Goal: Task Accomplishment & Management: Manage account settings

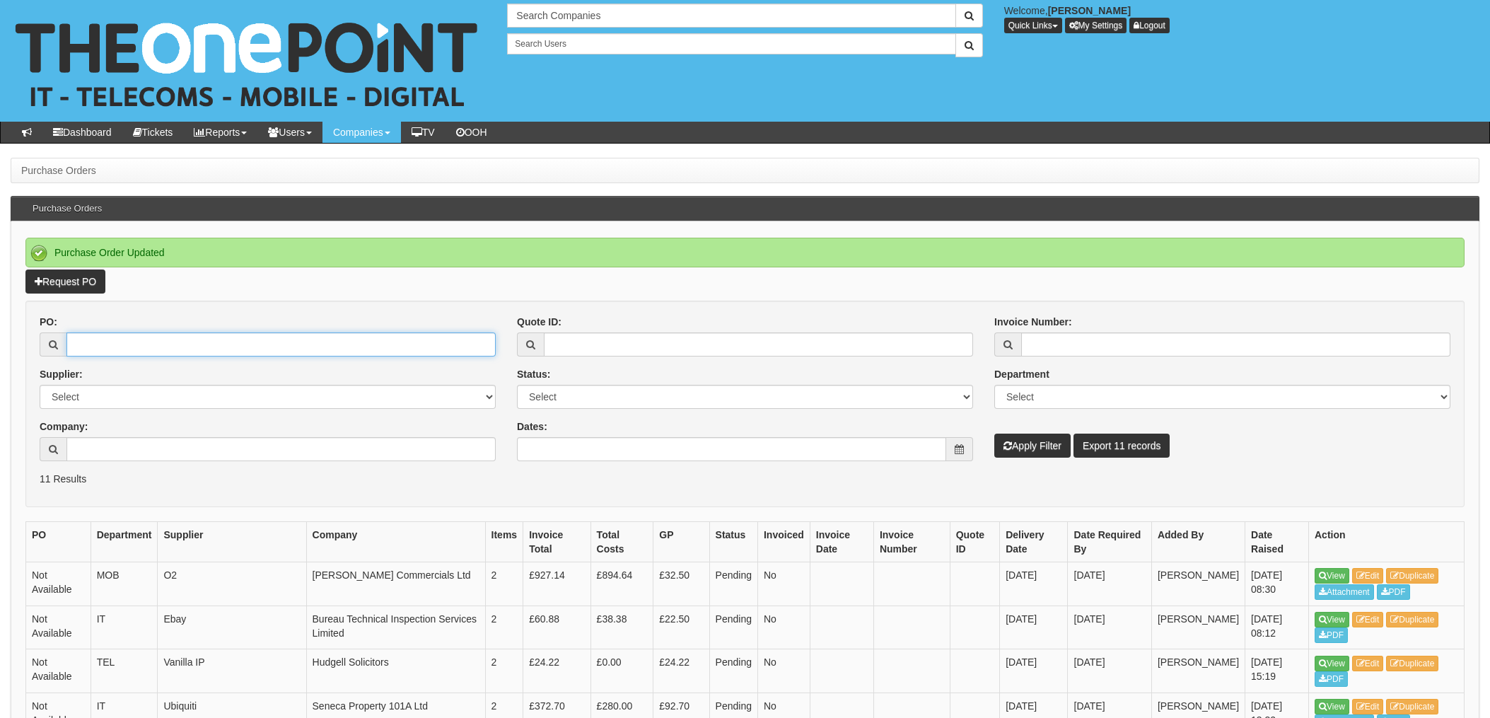
drag, startPoint x: 147, startPoint y: 349, endPoint x: 155, endPoint y: 350, distance: 7.8
click at [147, 349] on input "PO:" at bounding box center [280, 344] width 429 height 24
type input "18710"
click at [994, 433] on button "Apply Filter" at bounding box center [1032, 445] width 76 height 24
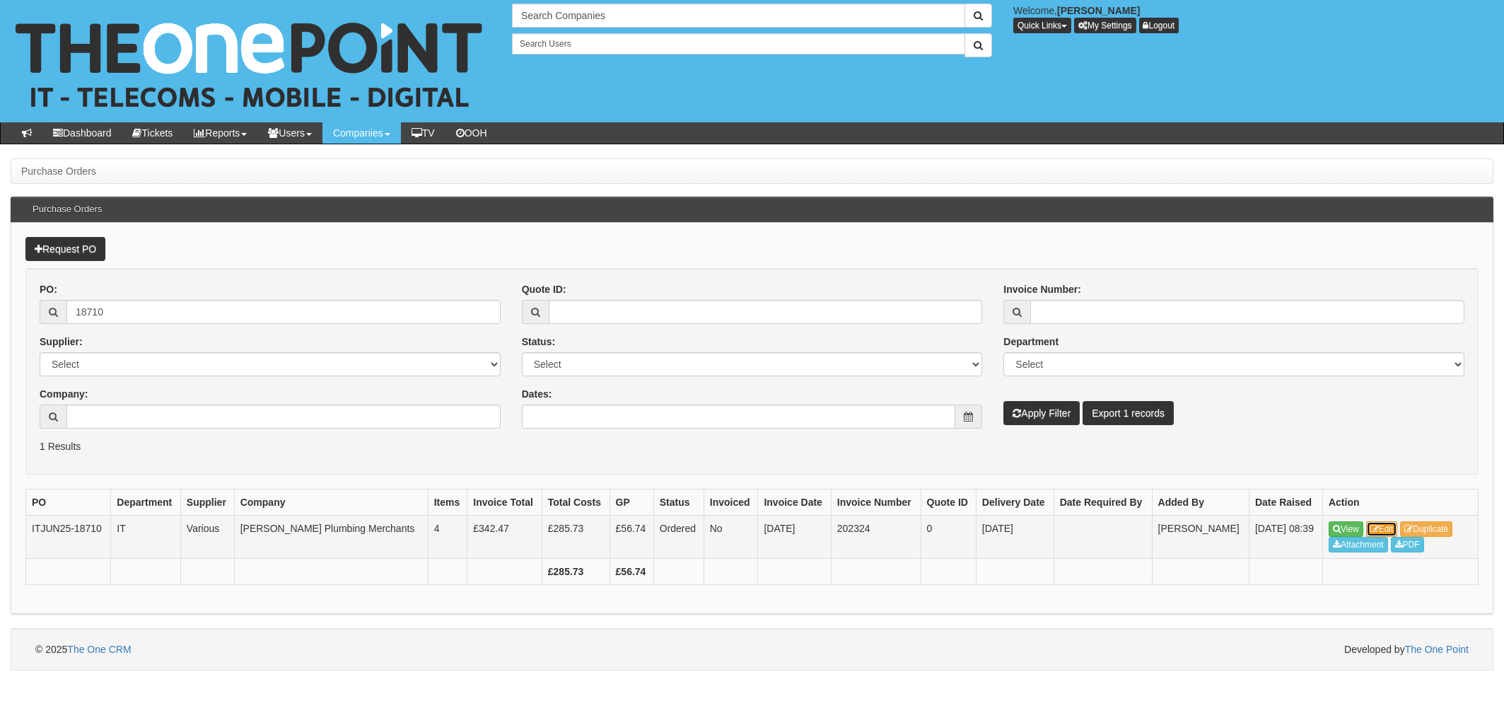
click at [1382, 523] on link "Edit" at bounding box center [1382, 529] width 32 height 16
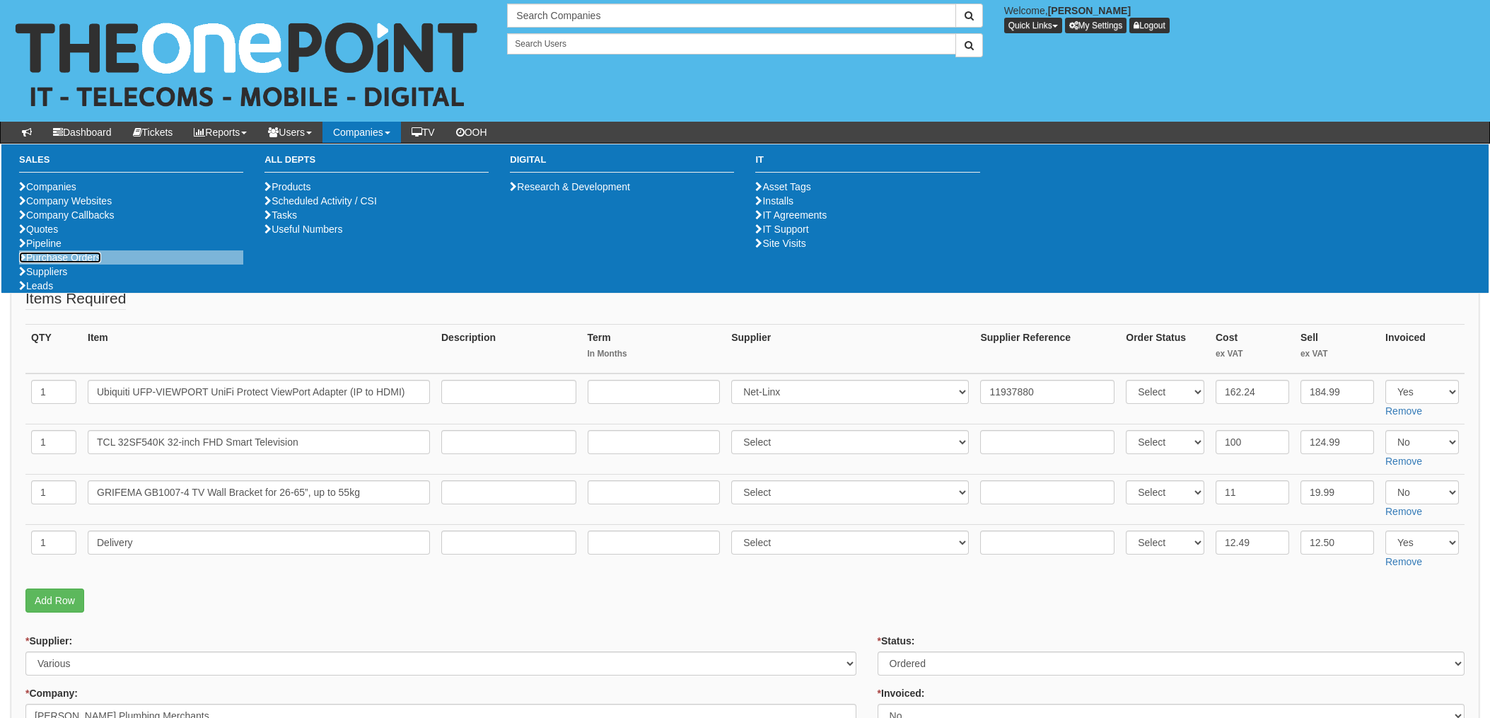
click at [45, 263] on link "Purchase Orders" at bounding box center [60, 257] width 82 height 11
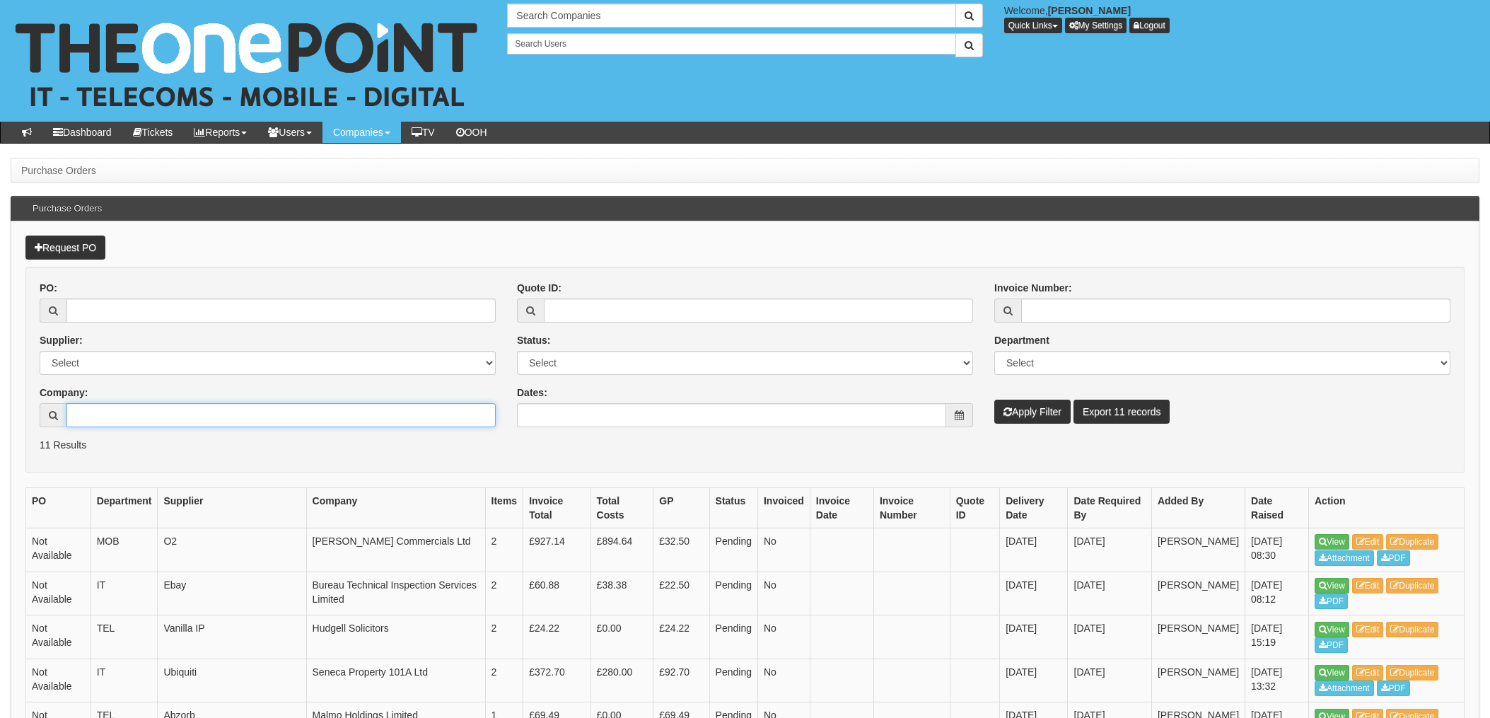
click at [125, 417] on input "Company:" at bounding box center [280, 415] width 429 height 24
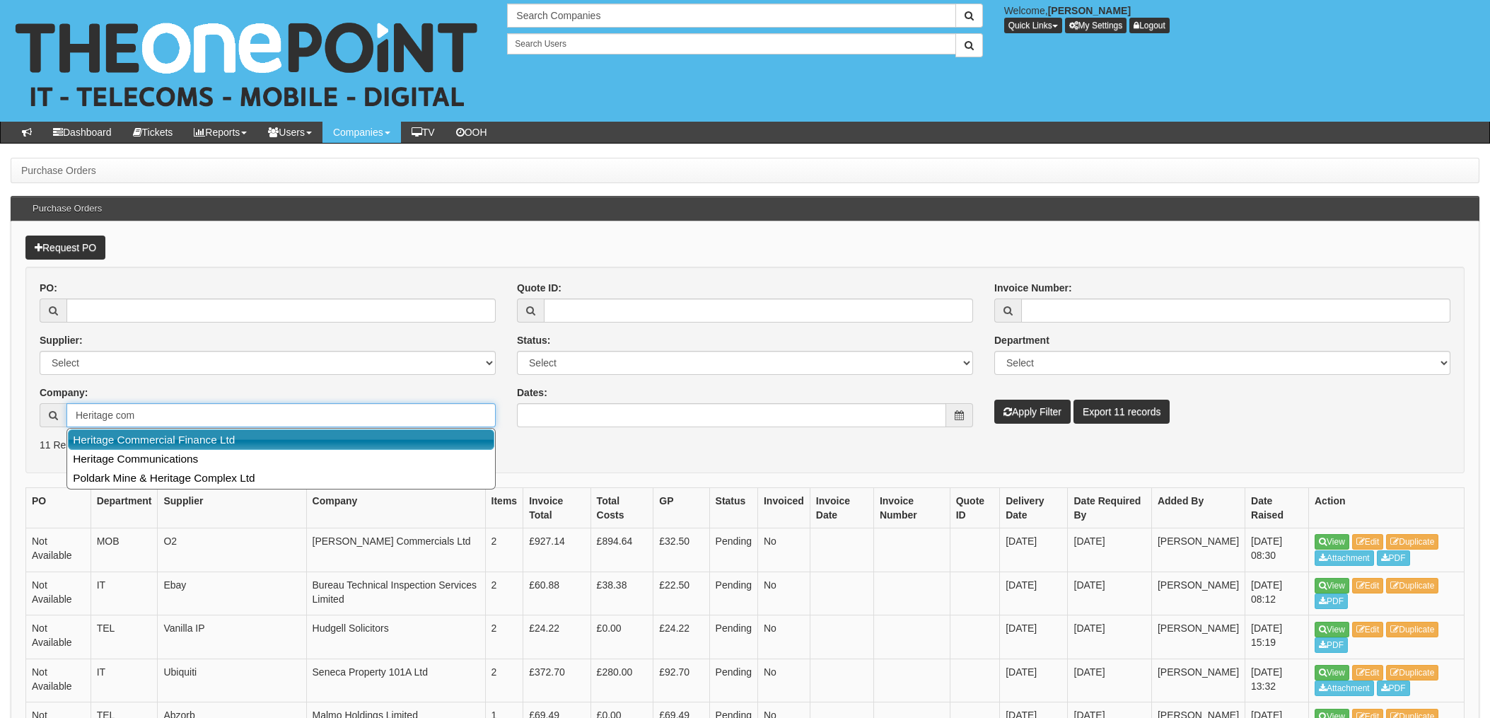
click at [230, 432] on link "Heritage Commercial Finance Ltd" at bounding box center [281, 439] width 426 height 21
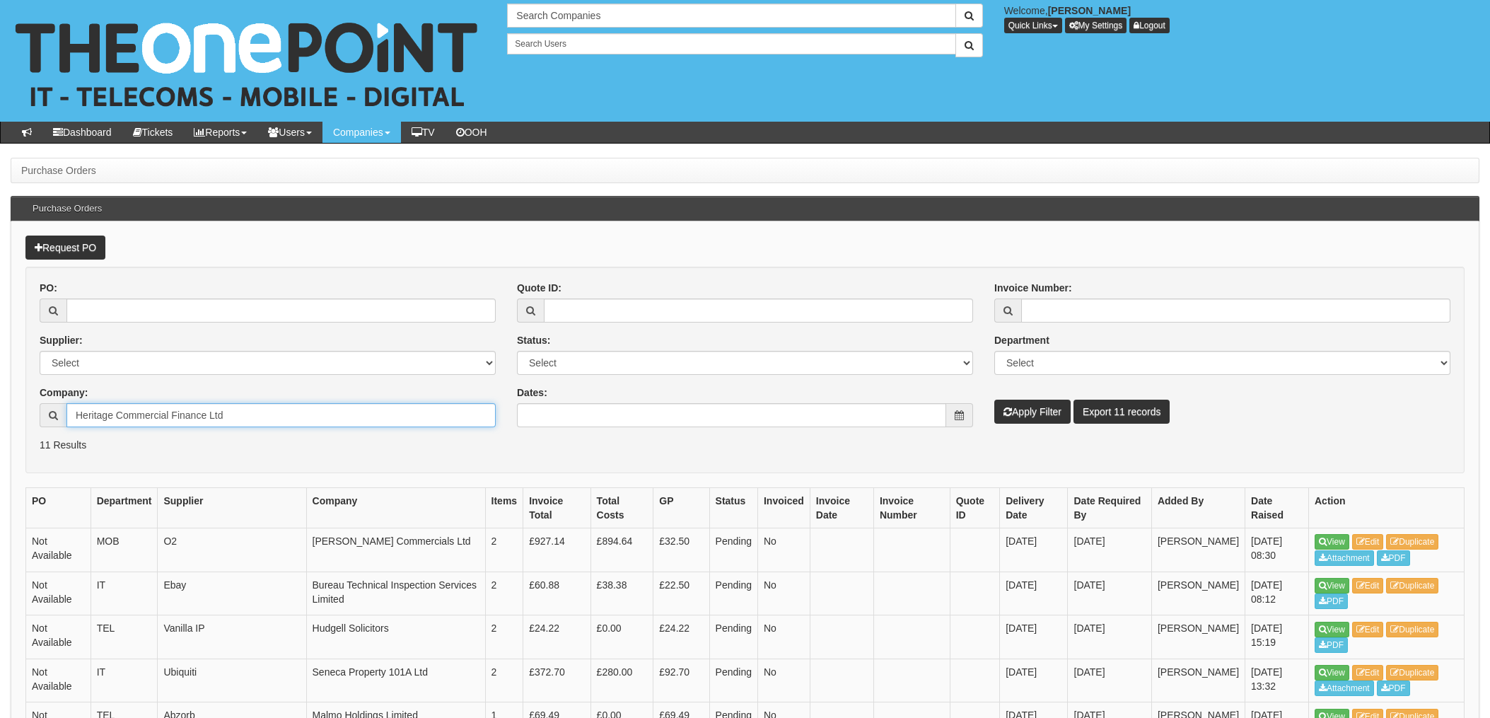
type input "Heritage Commercial Finance Ltd"
click at [1032, 407] on button "Apply Filter" at bounding box center [1032, 412] width 76 height 24
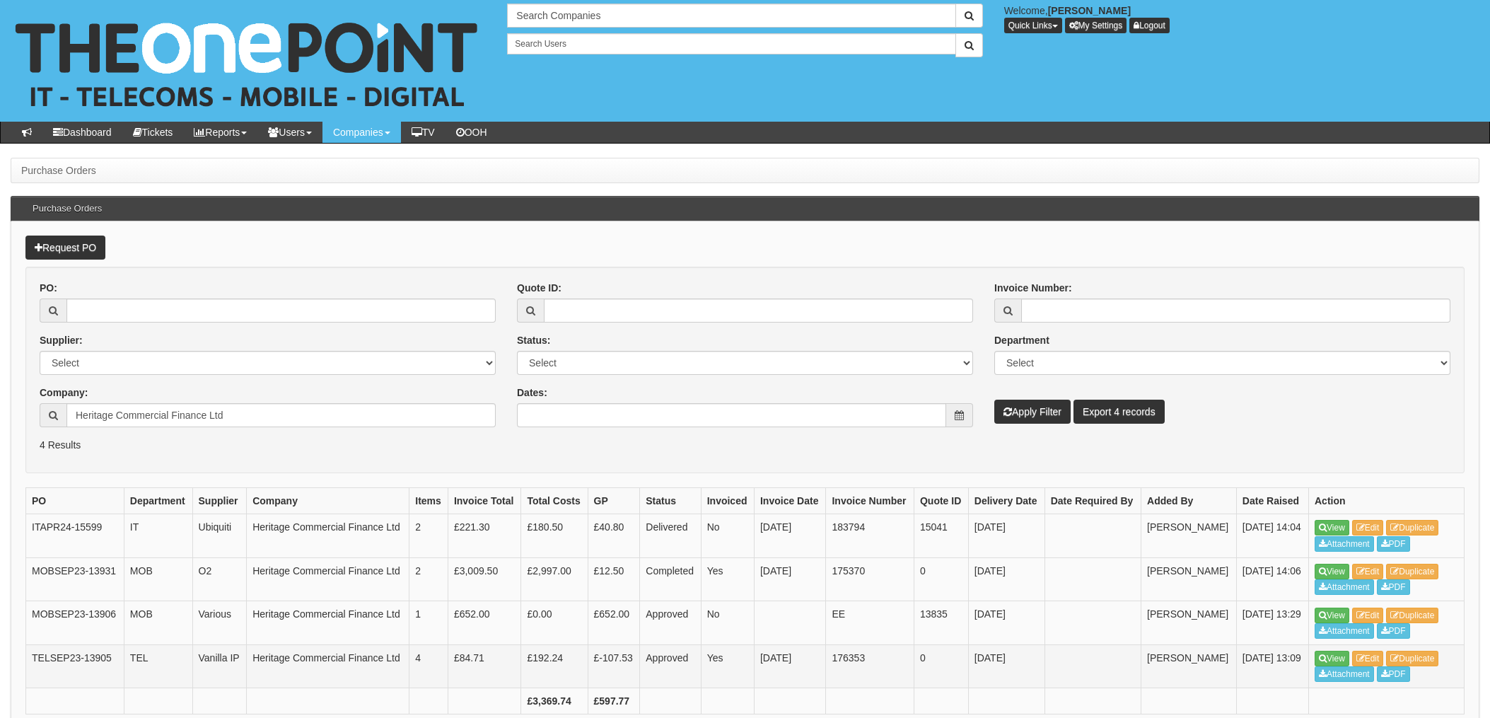
scroll to position [83, 0]
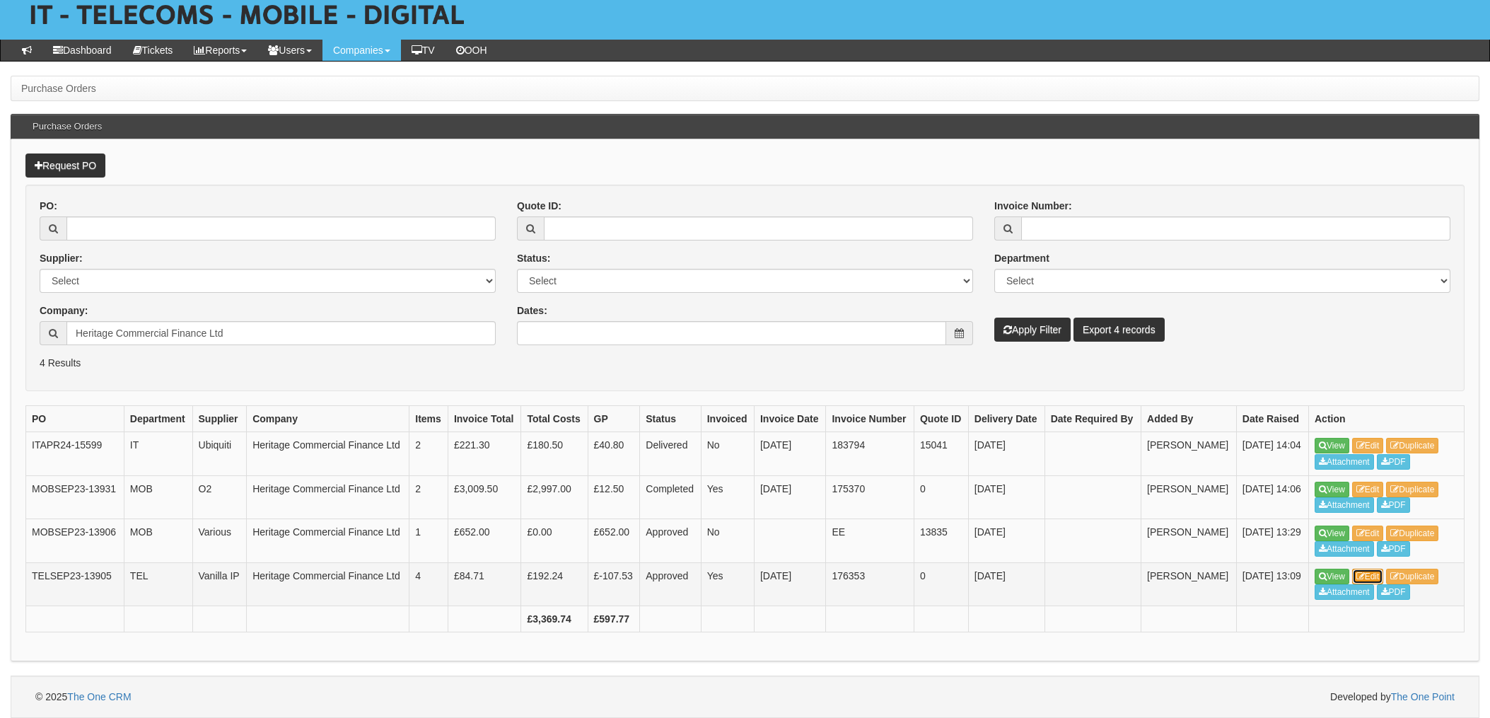
click at [1366, 574] on link "Edit" at bounding box center [1368, 577] width 32 height 16
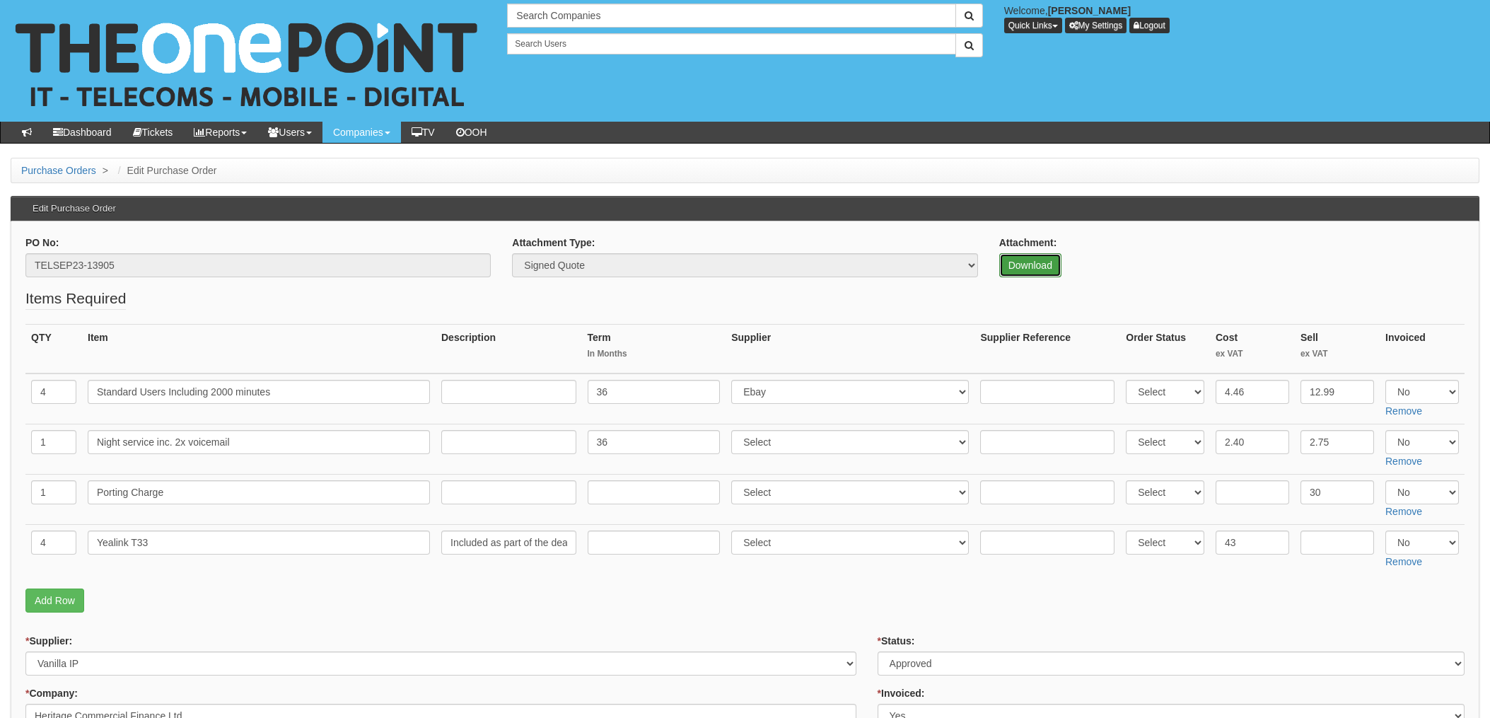
click at [1027, 264] on link "Download" at bounding box center [1030, 265] width 62 height 24
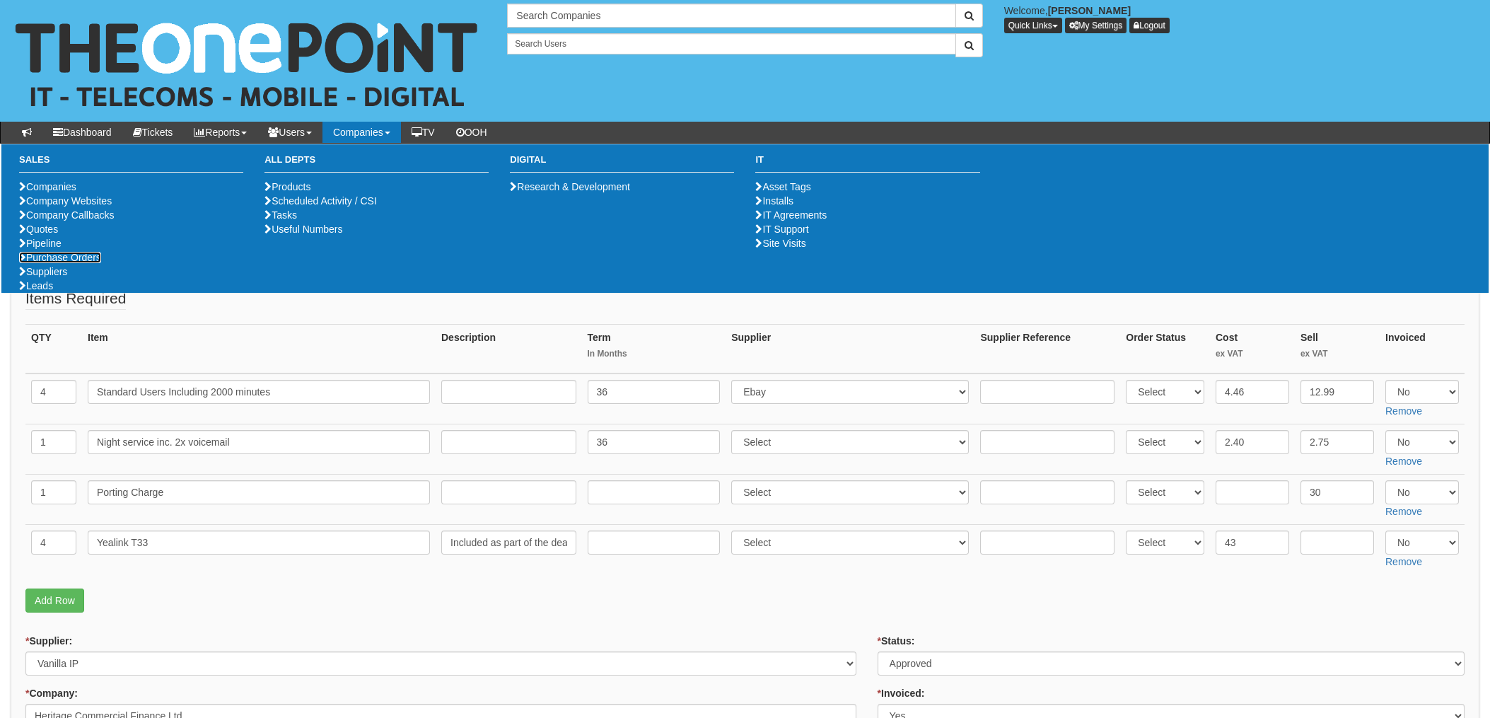
drag, startPoint x: 54, startPoint y: 310, endPoint x: 330, endPoint y: 322, distance: 275.4
click at [54, 263] on link "Purchase Orders" at bounding box center [60, 257] width 82 height 11
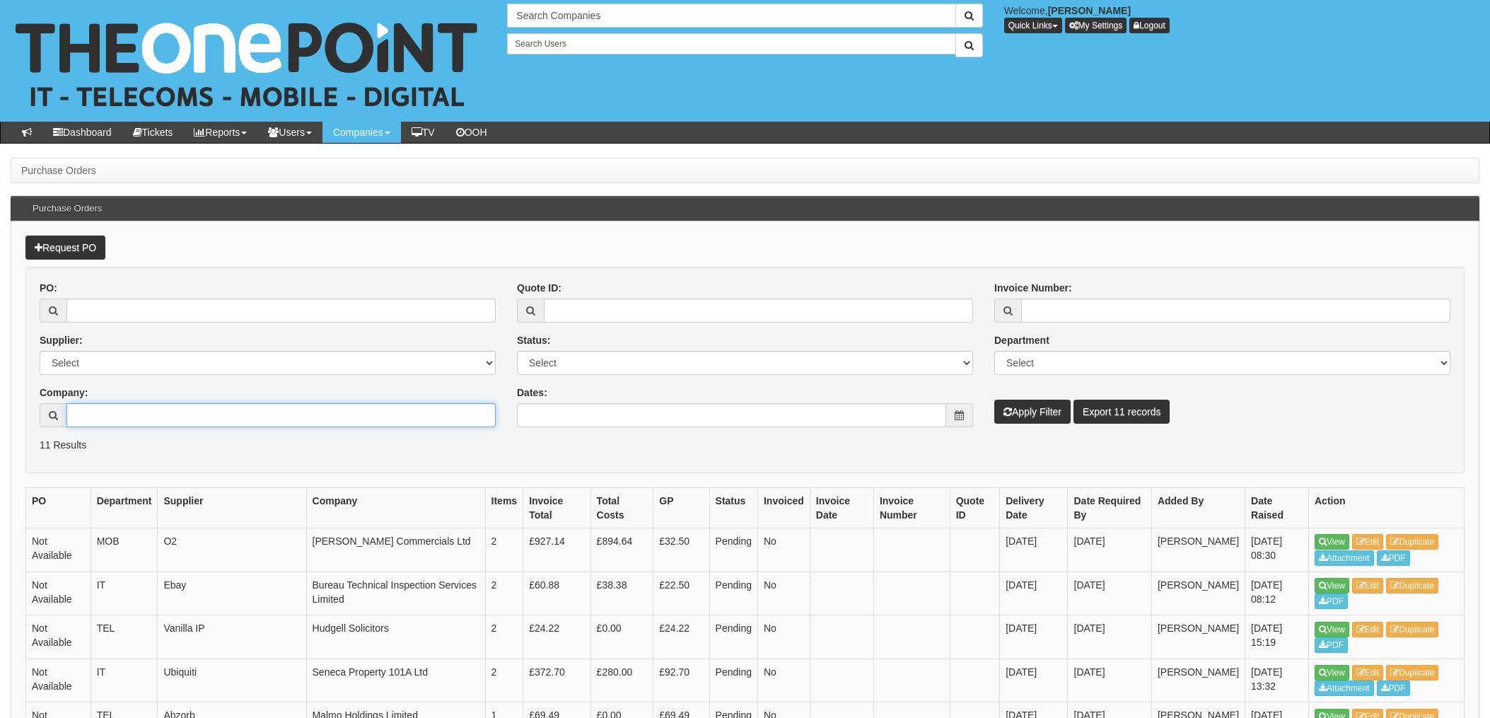
click at [155, 413] on input "Company:" at bounding box center [280, 415] width 429 height 24
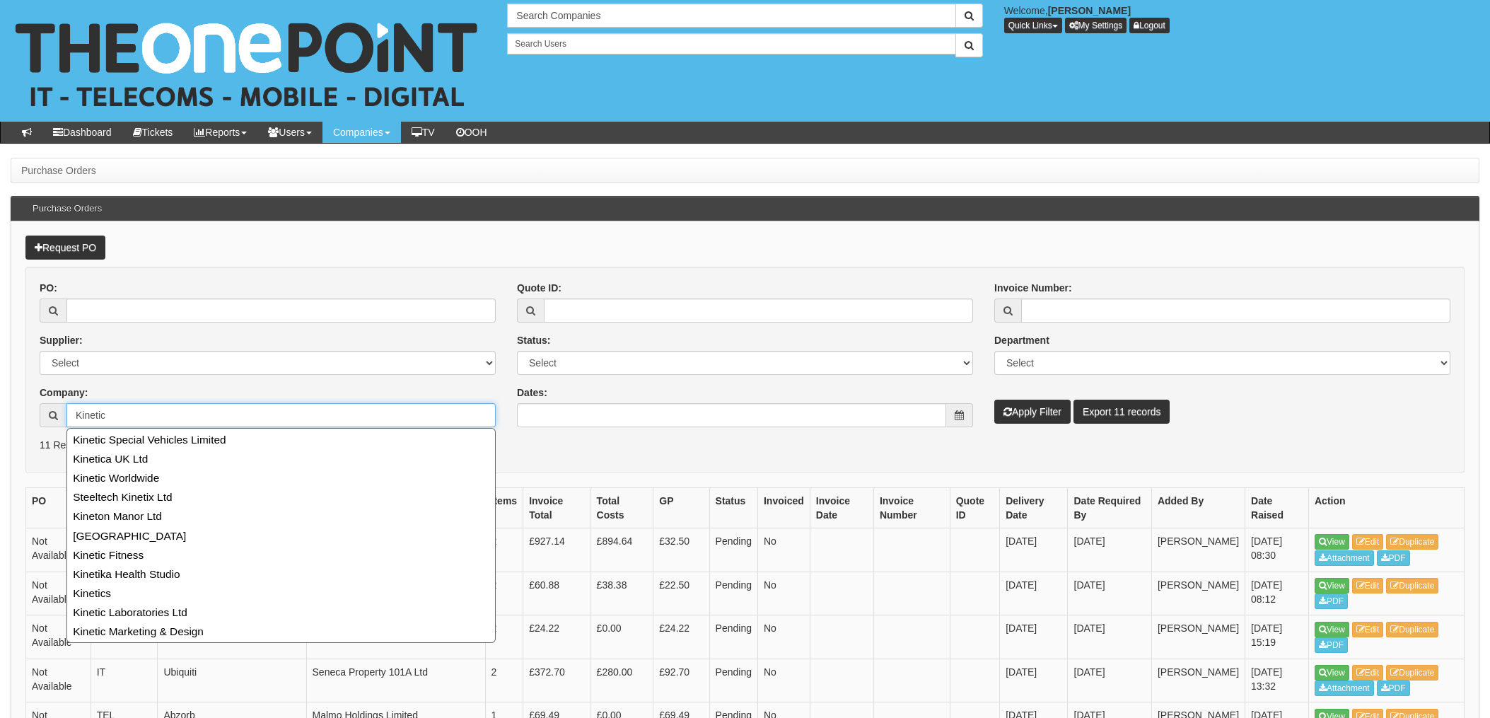
type input "Kinetic"
click at [994, 400] on button "Apply Filter" at bounding box center [1032, 412] width 76 height 24
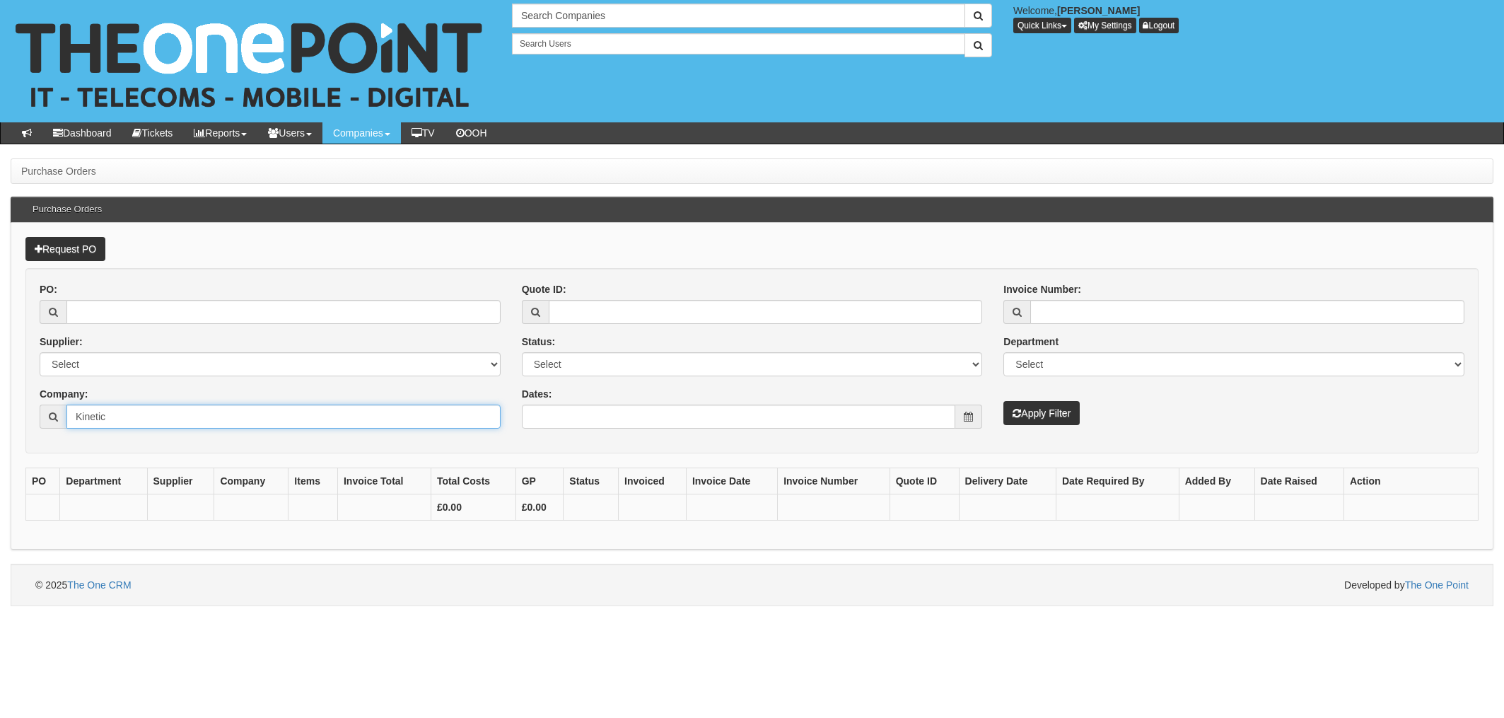
click at [140, 411] on input "Kinetic" at bounding box center [283, 416] width 434 height 24
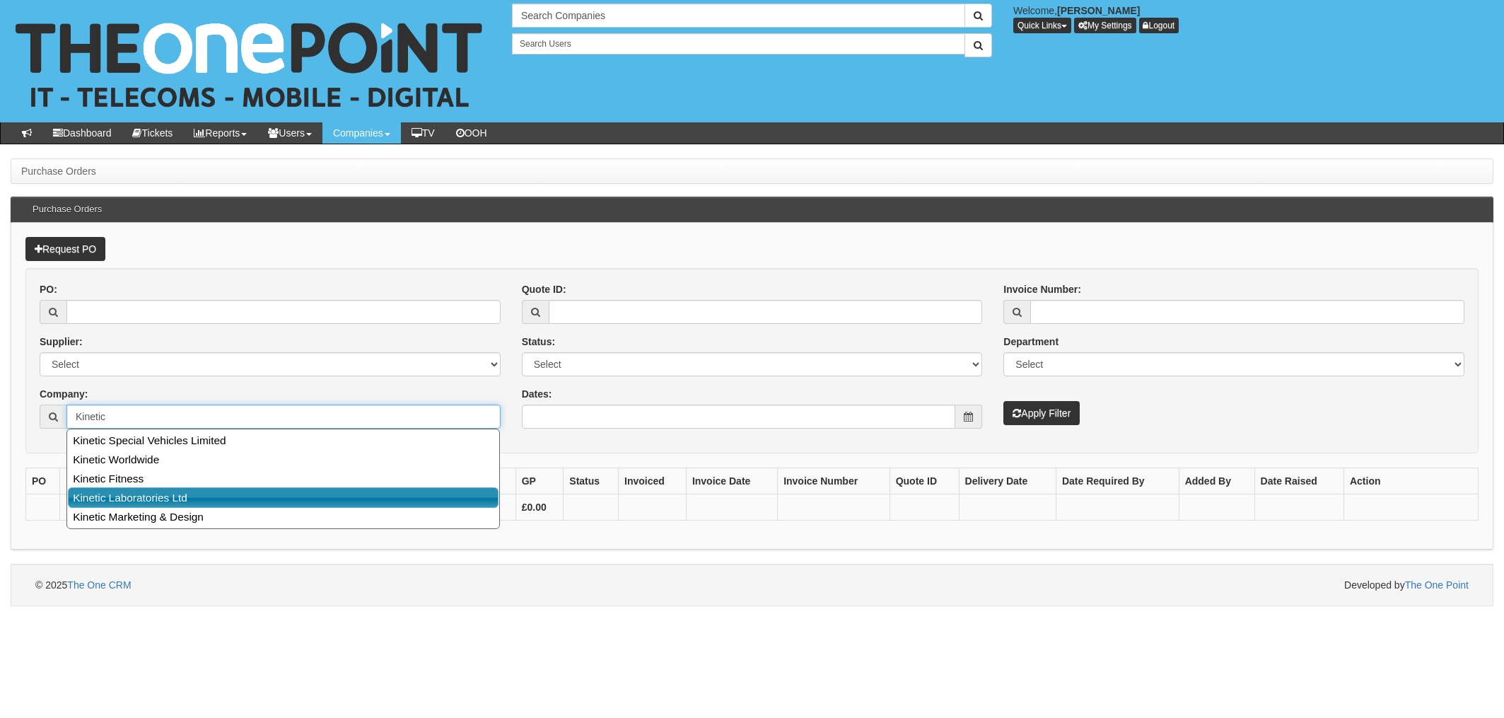
click at [163, 498] on link "Kinetic Laboratories Ltd" at bounding box center [283, 497] width 431 height 21
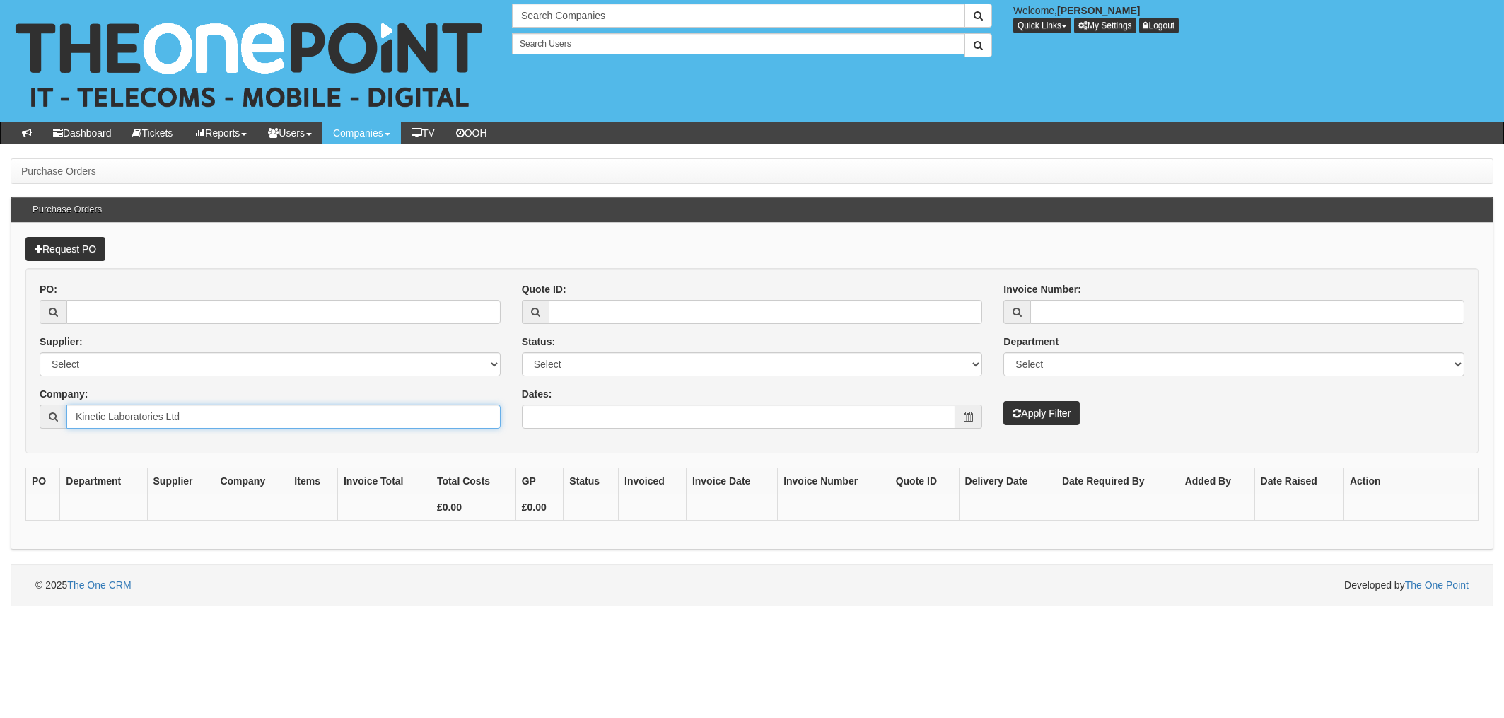
type input "Kinetic Laboratories Ltd"
click at [1037, 416] on button "Apply Filter" at bounding box center [1041, 413] width 76 height 24
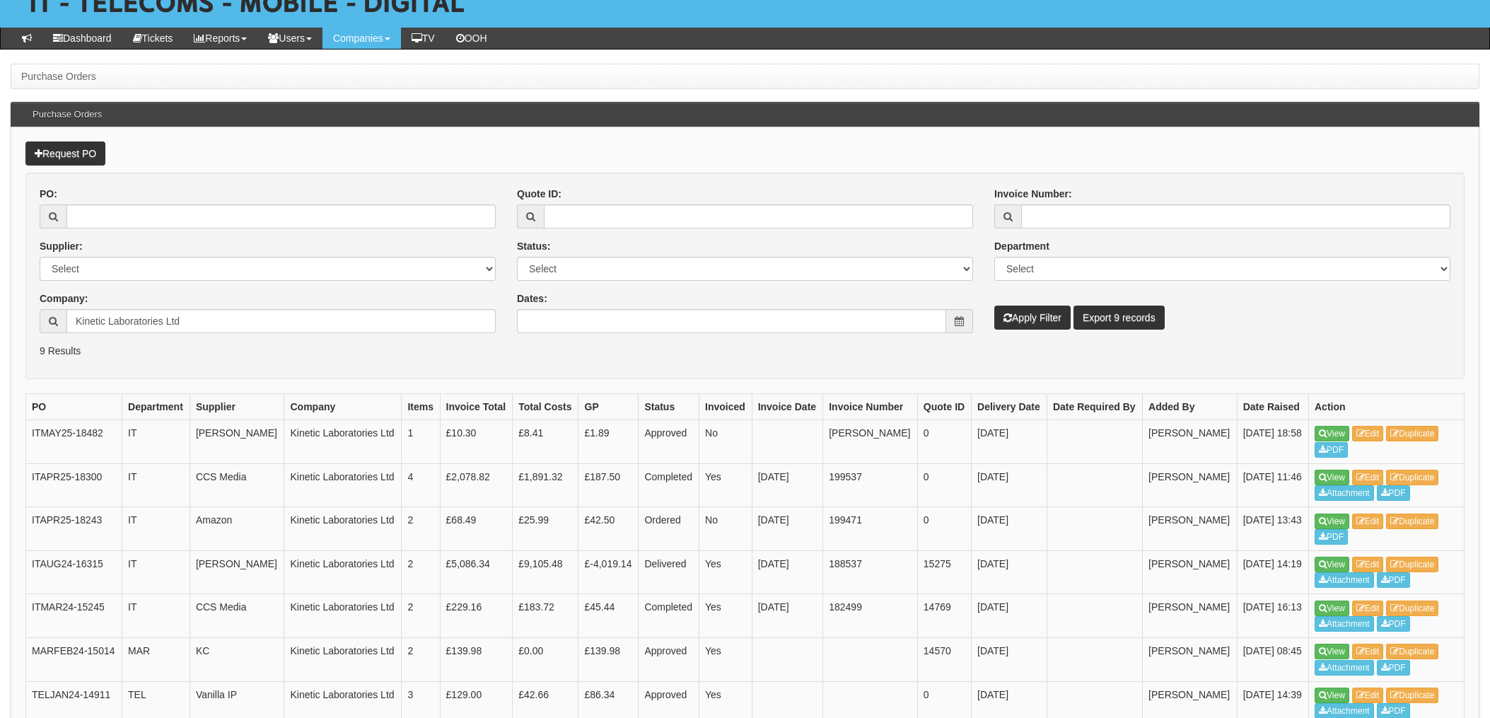
scroll to position [189, 0]
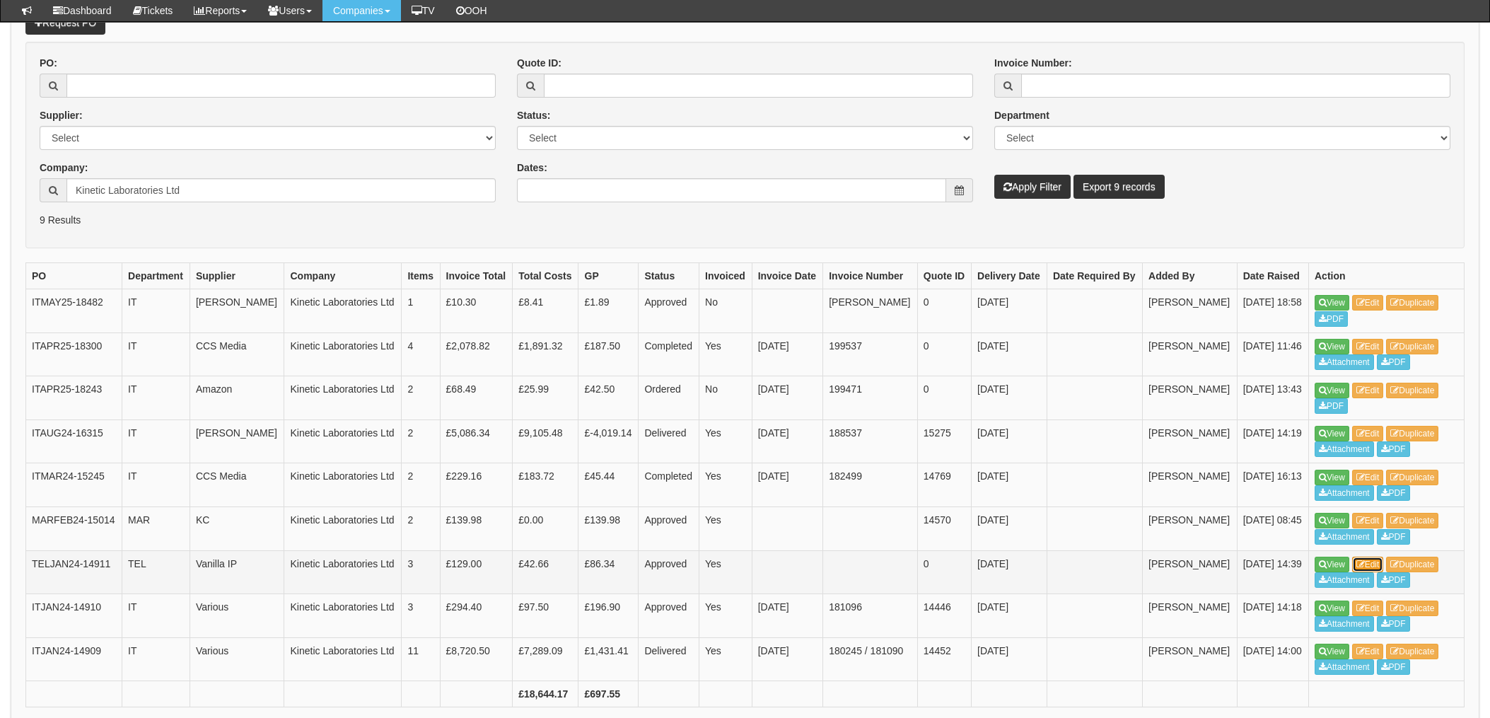
click at [1380, 564] on link "Edit" at bounding box center [1368, 564] width 32 height 16
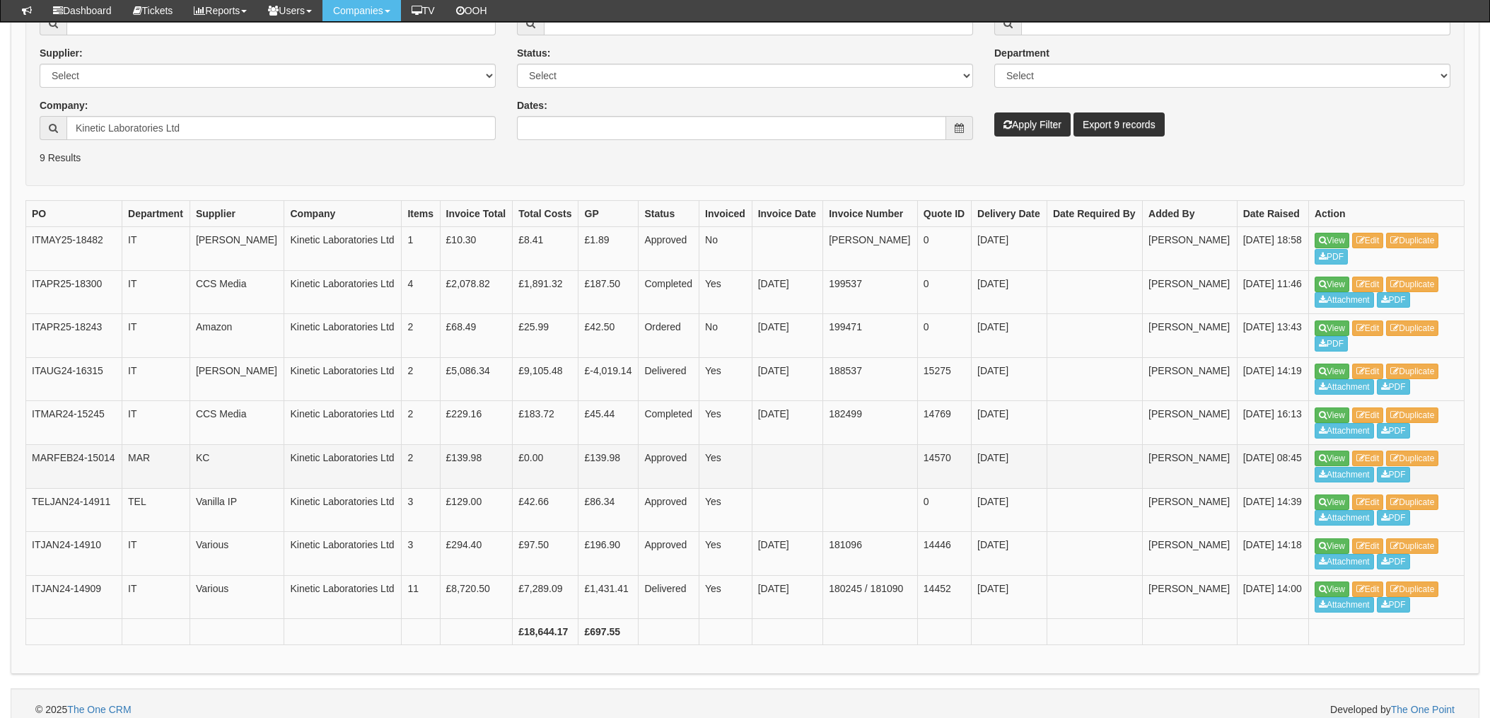
scroll to position [264, 0]
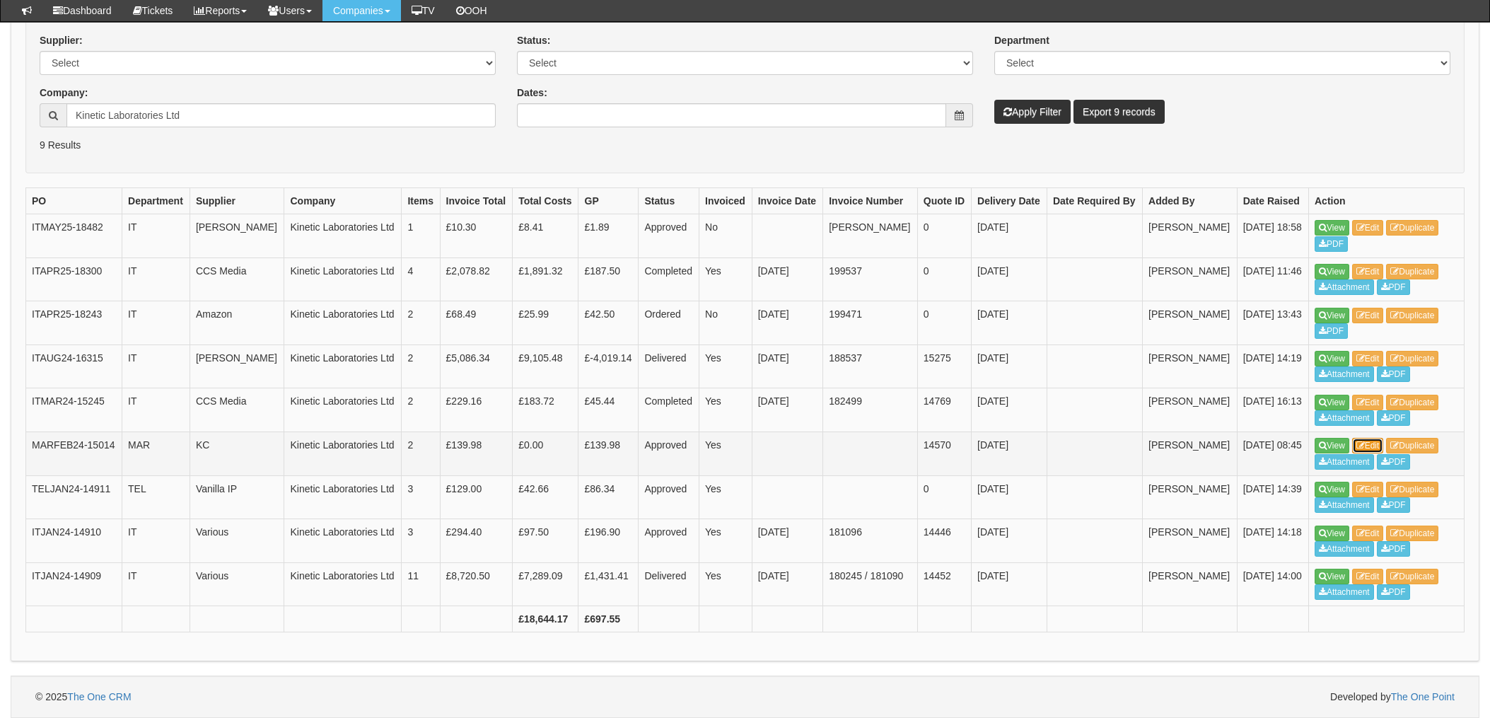
click at [1368, 445] on link "Edit" at bounding box center [1368, 446] width 32 height 16
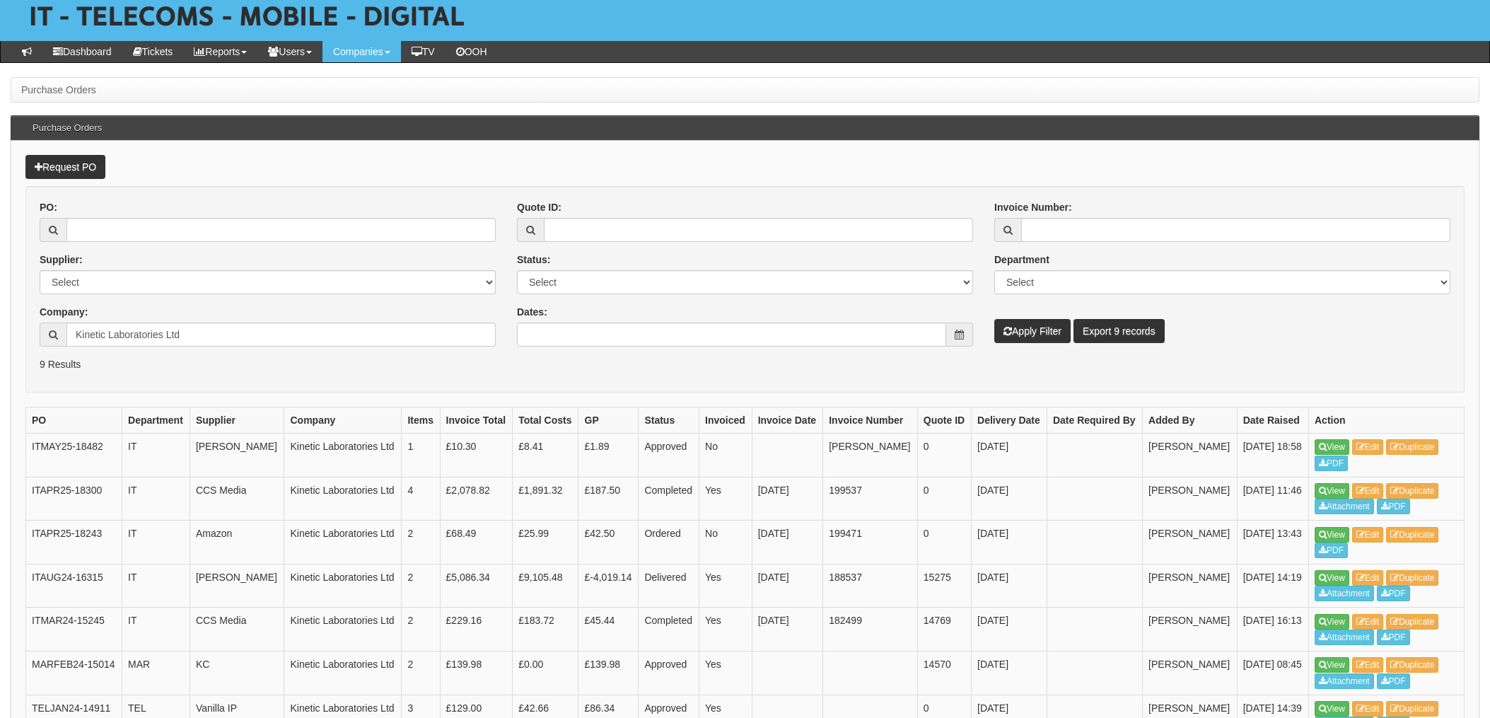
scroll to position [77, 0]
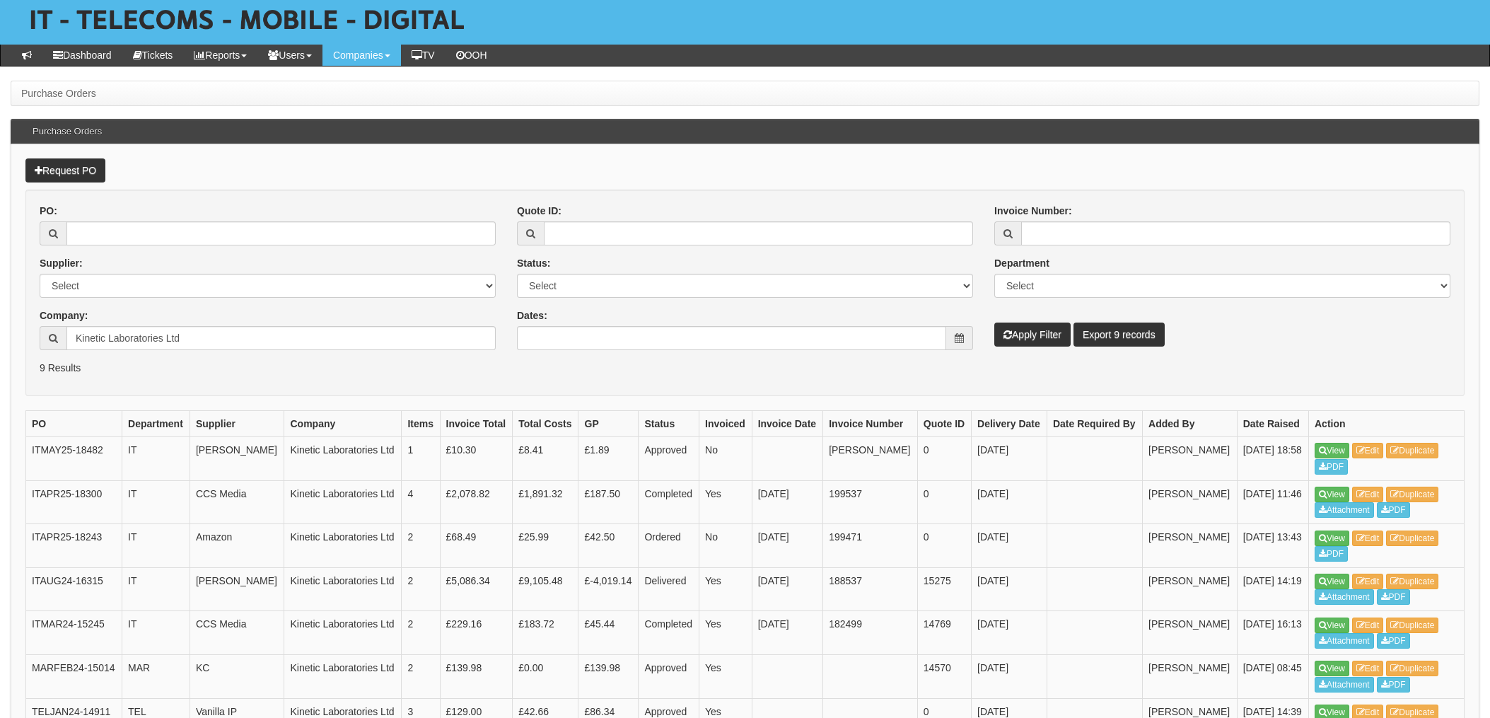
click at [175, 353] on div "PO: Supplier: Select 123 REG.co.uk 1Password 3 4Gon AA Jones Electric Ltd Abzor…" at bounding box center [267, 282] width 477 height 157
click at [209, 340] on input "Kinetic Laboratories Ltd" at bounding box center [280, 338] width 429 height 24
drag, startPoint x: 261, startPoint y: 343, endPoint x: 4, endPoint y: 273, distance: 266.7
click at [0, 275] on html "× Send Email × Add Appointment × Create Ticket × Create Proactive Activity × Ad…" at bounding box center [745, 432] width 1490 height 1018
drag, startPoint x: 218, startPoint y: 344, endPoint x: 234, endPoint y: 344, distance: 15.6
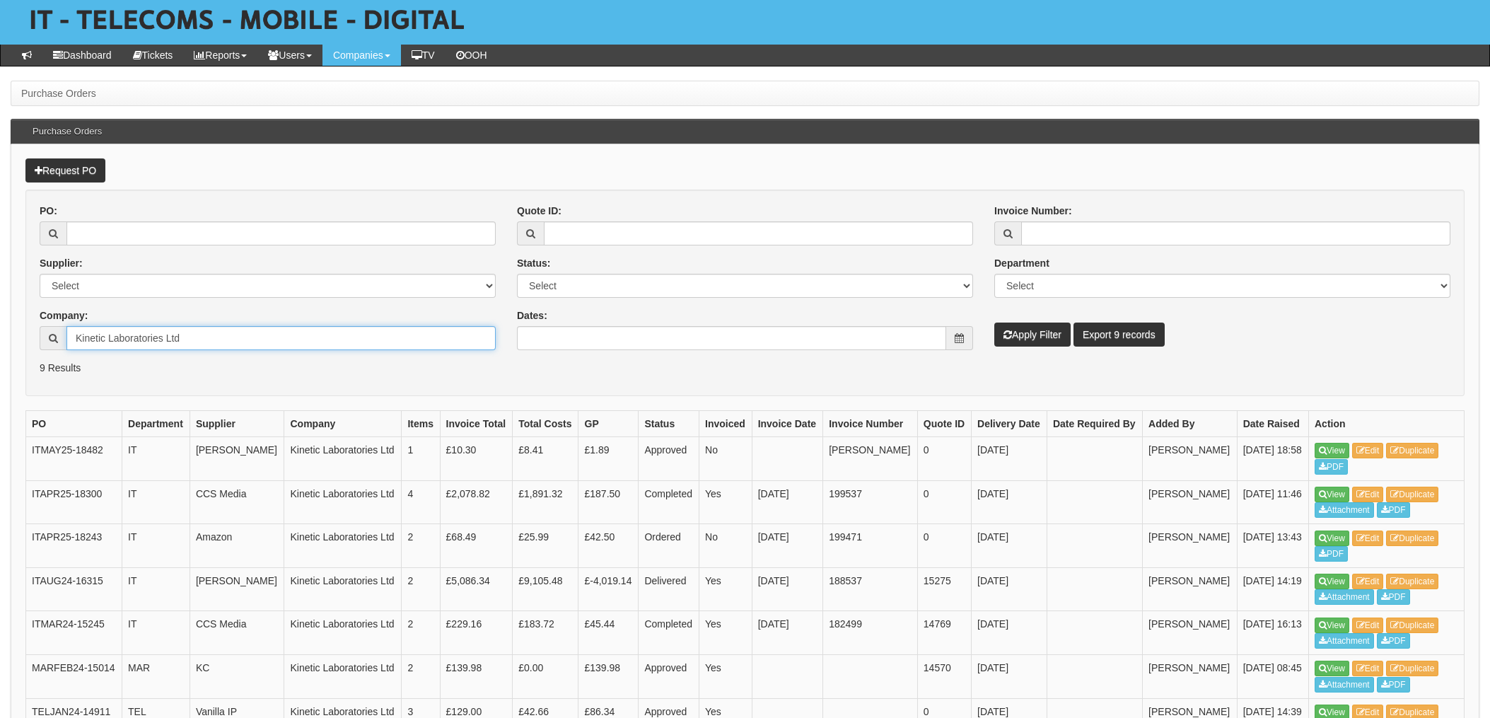
click at [218, 344] on input "Kinetic Laboratories Ltd" at bounding box center [280, 338] width 429 height 24
drag, startPoint x: 146, startPoint y: 337, endPoint x: -4, endPoint y: 324, distance: 150.5
click at [0, 324] on html "× Send Email × Add Appointment × Create Ticket × Create Proactive Activity × Ad…" at bounding box center [745, 432] width 1490 height 1018
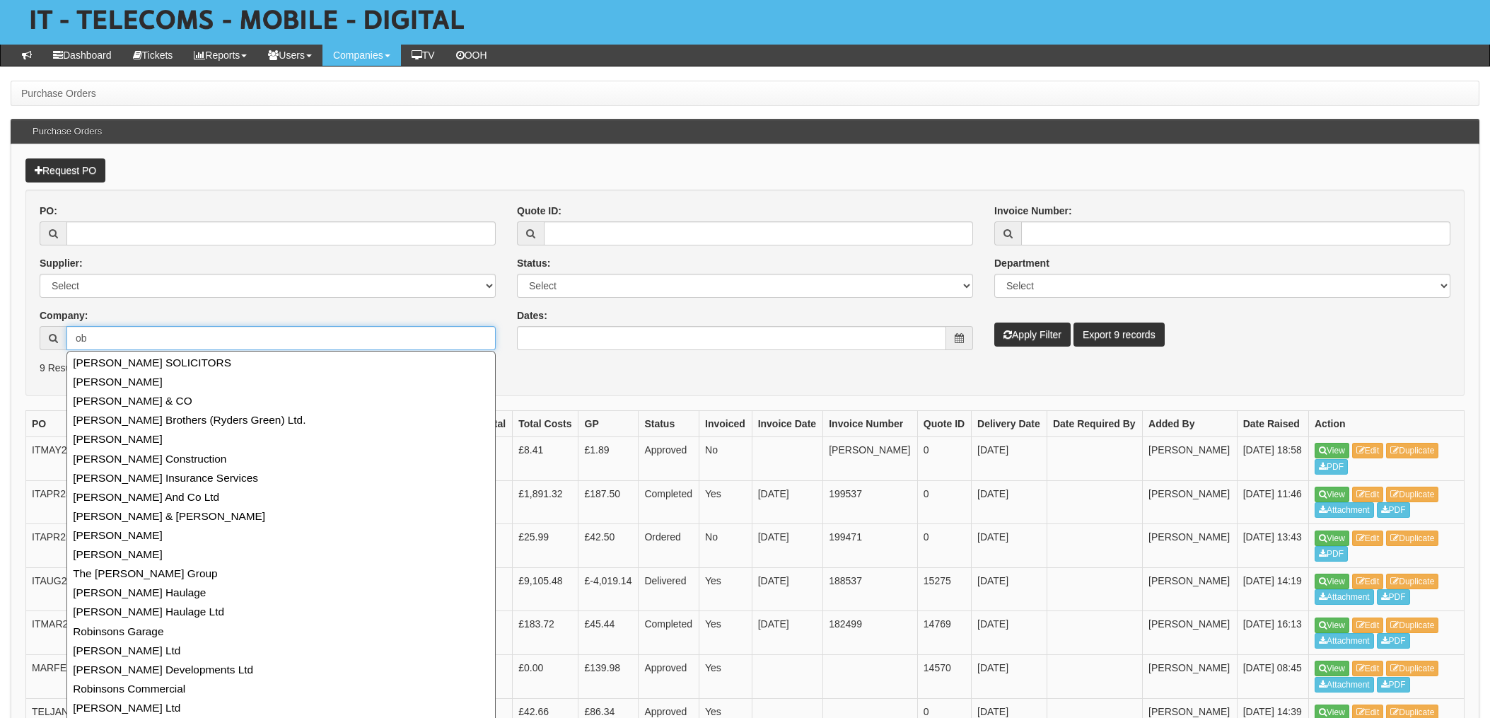
type input "o"
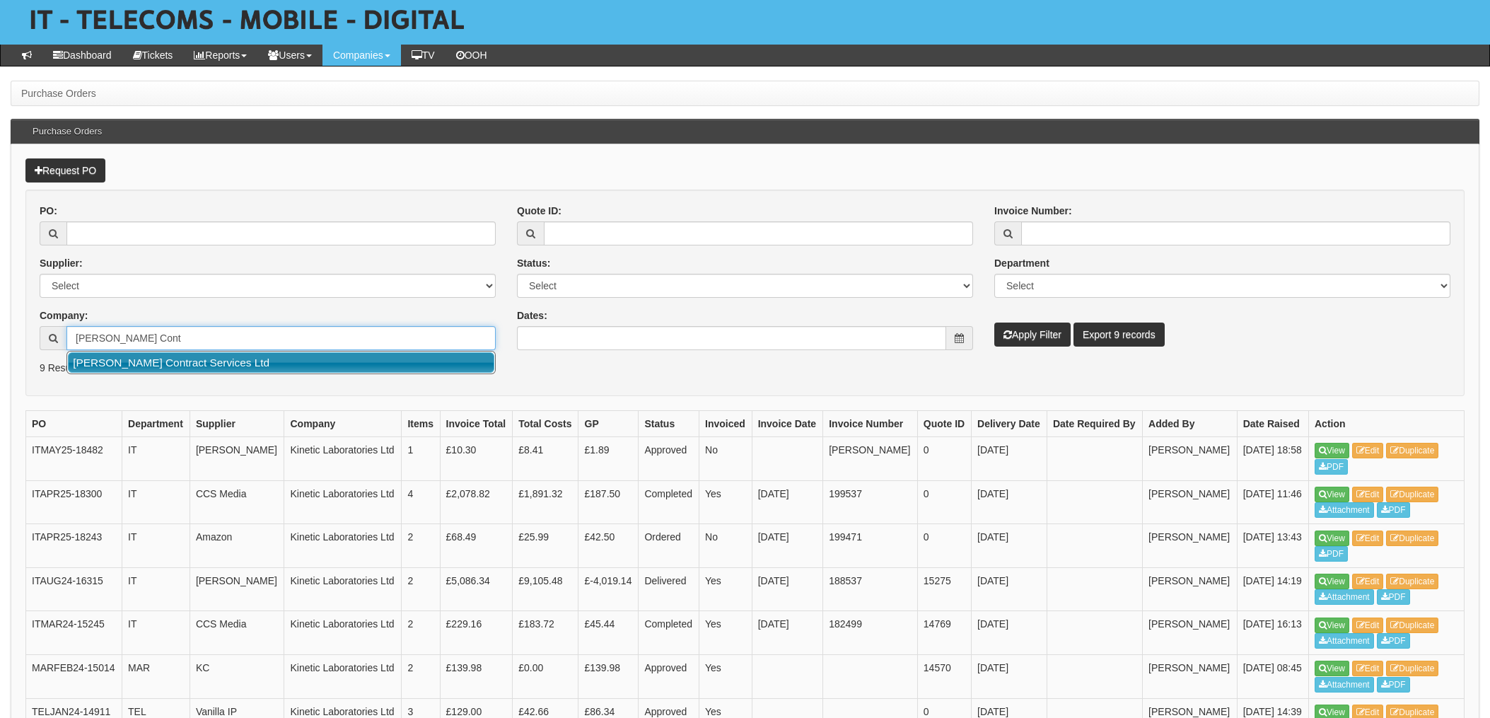
click at [156, 358] on link "Robinson Contract Services Ltd" at bounding box center [281, 362] width 426 height 21
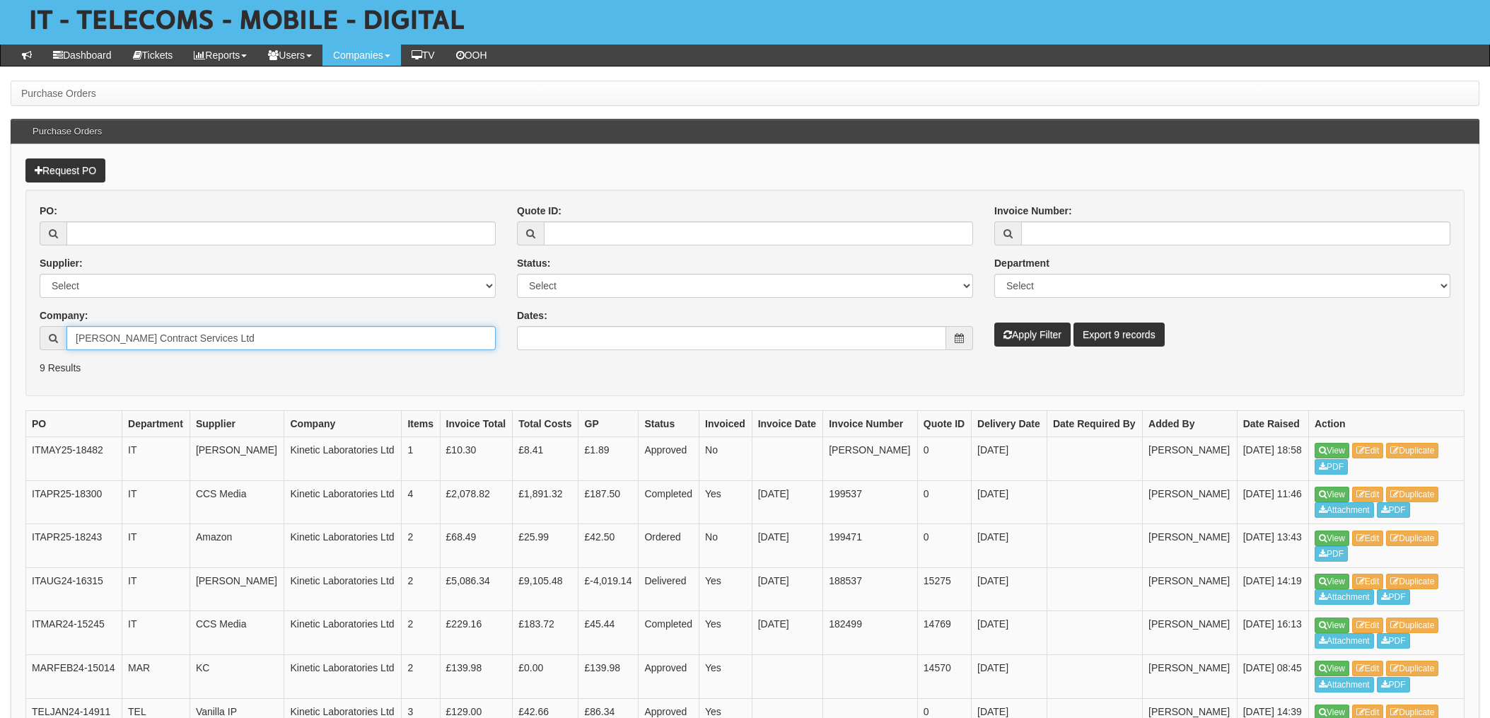
type input "Robinson Contract Services Ltd"
click at [1035, 344] on button "Apply Filter" at bounding box center [1032, 334] width 76 height 24
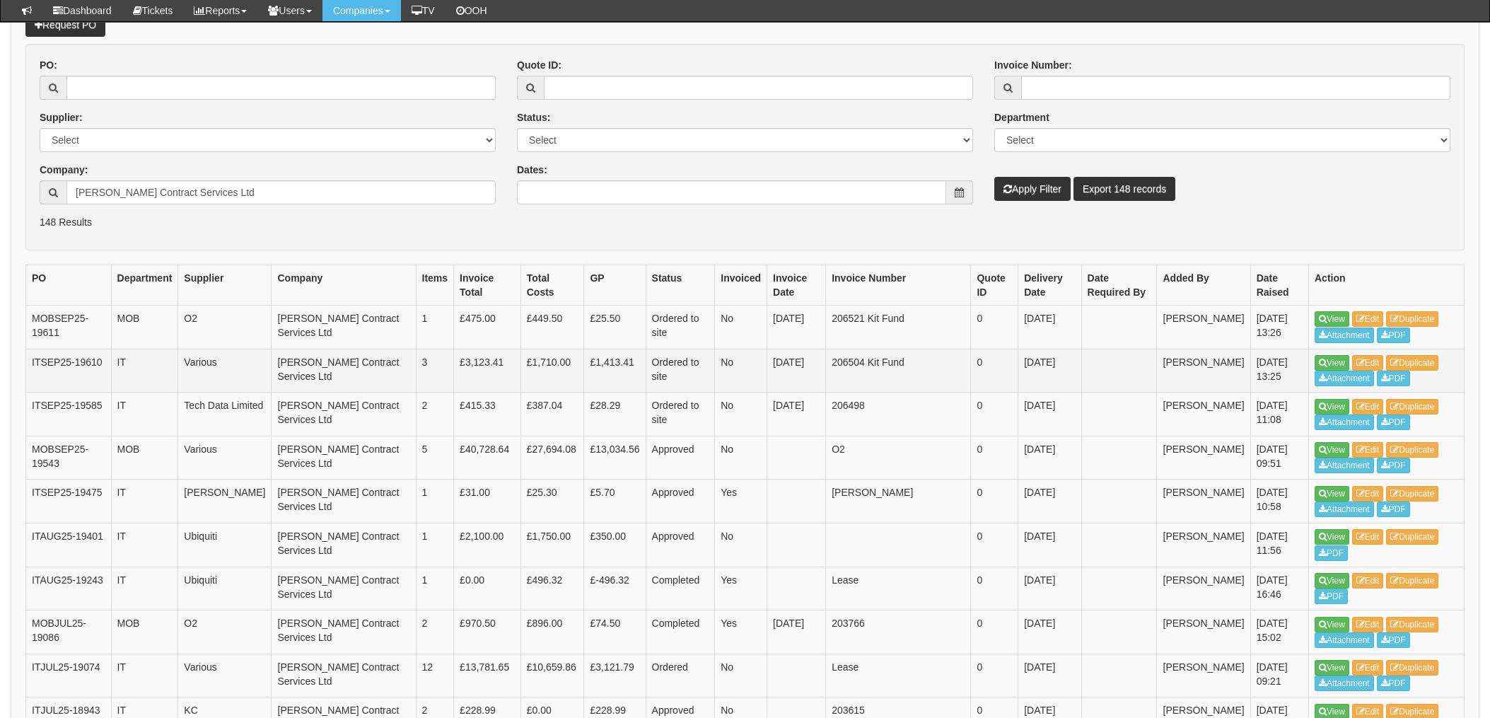
scroll to position [189, 0]
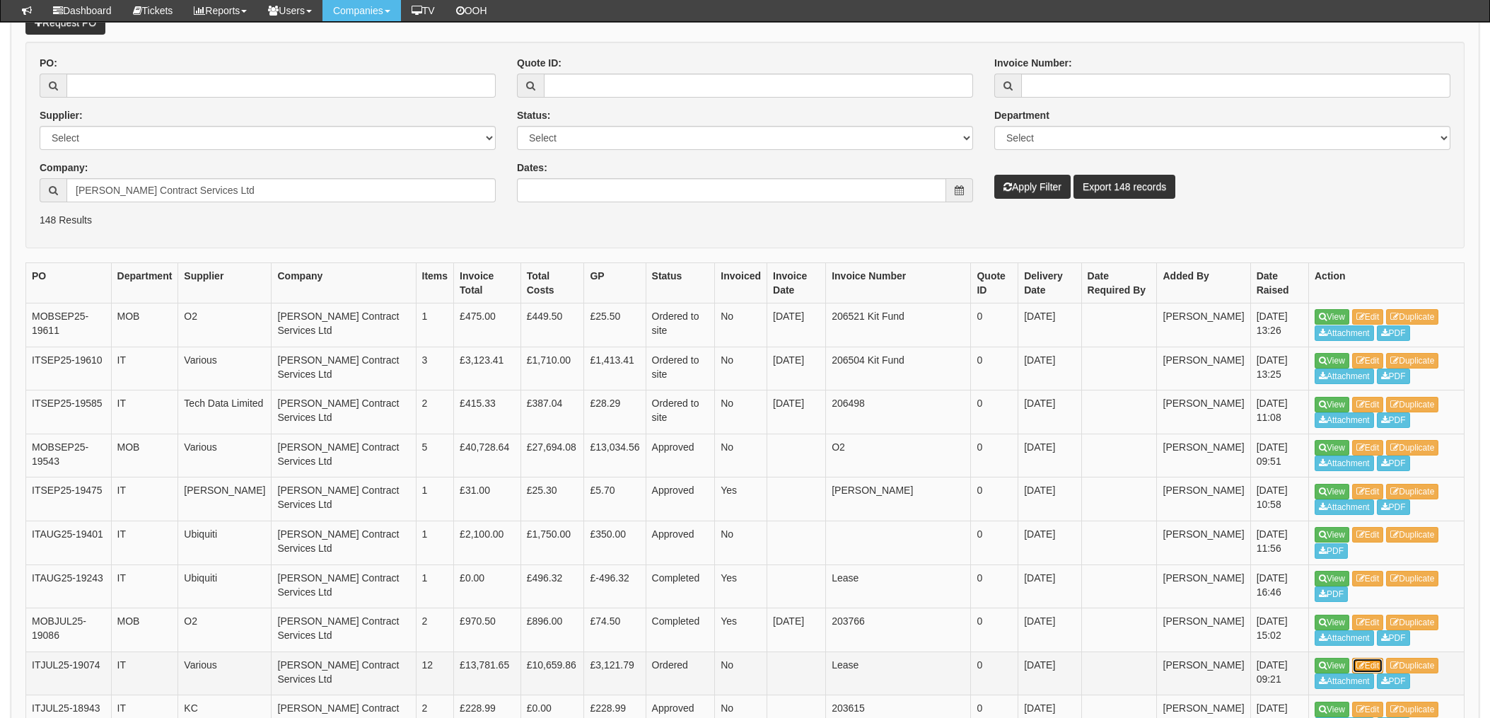
click at [1382, 664] on link "Edit" at bounding box center [1368, 666] width 32 height 16
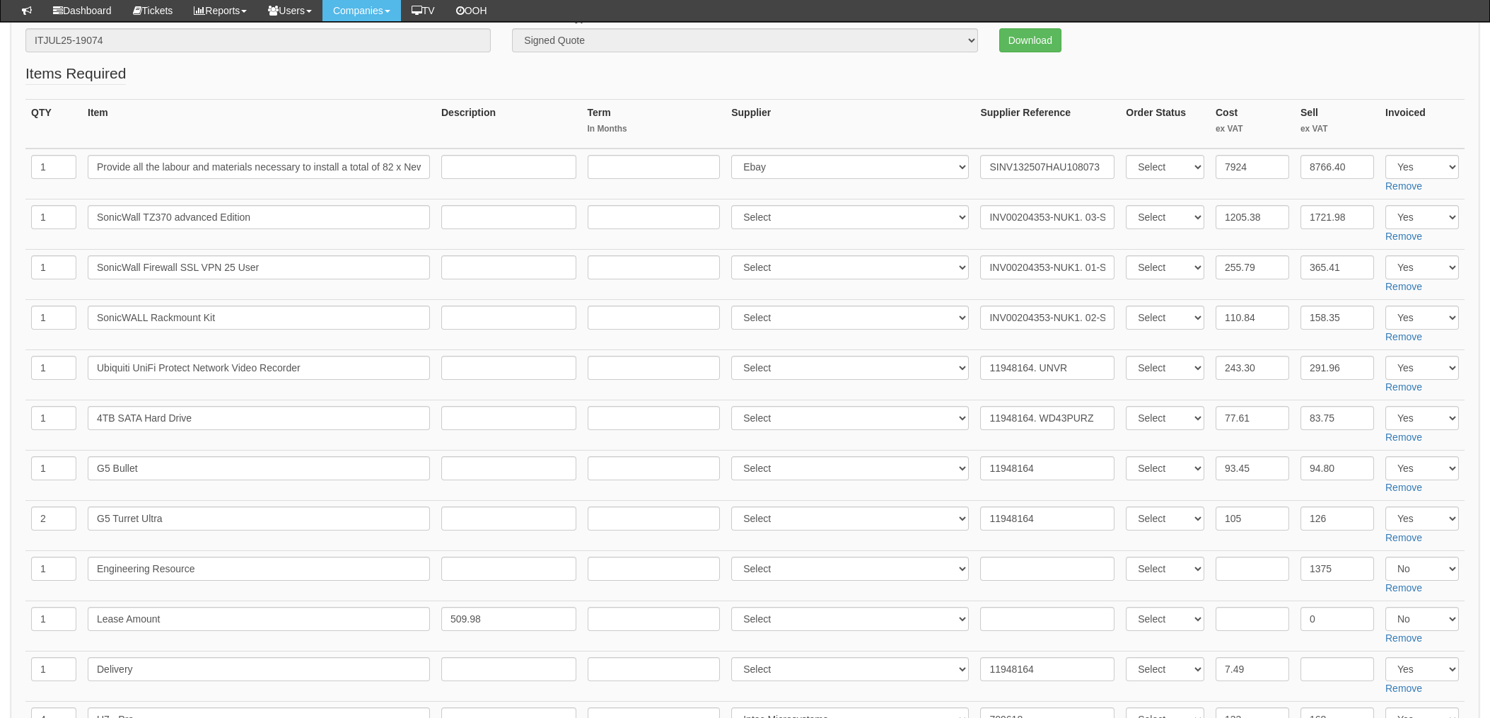
scroll to position [94, 0]
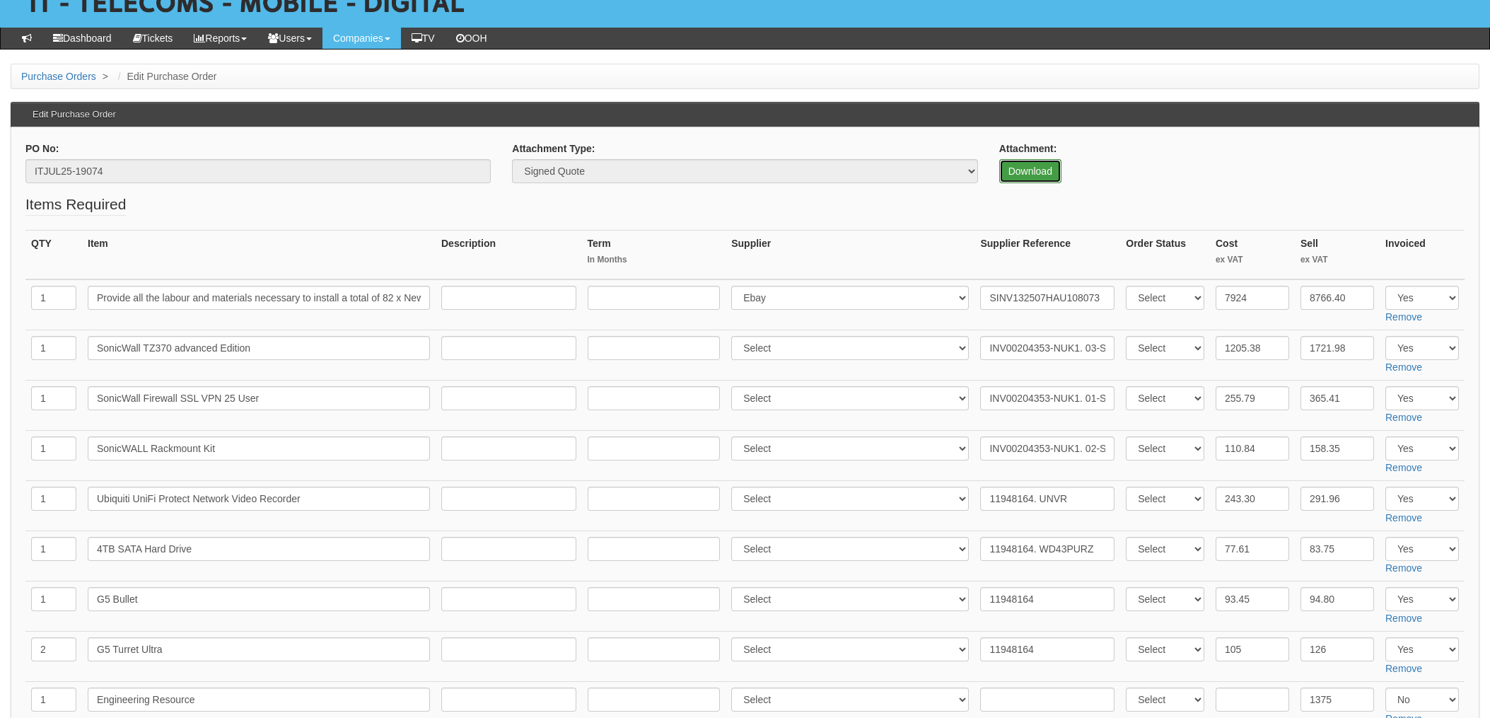
click at [1039, 169] on link "Download" at bounding box center [1030, 171] width 62 height 24
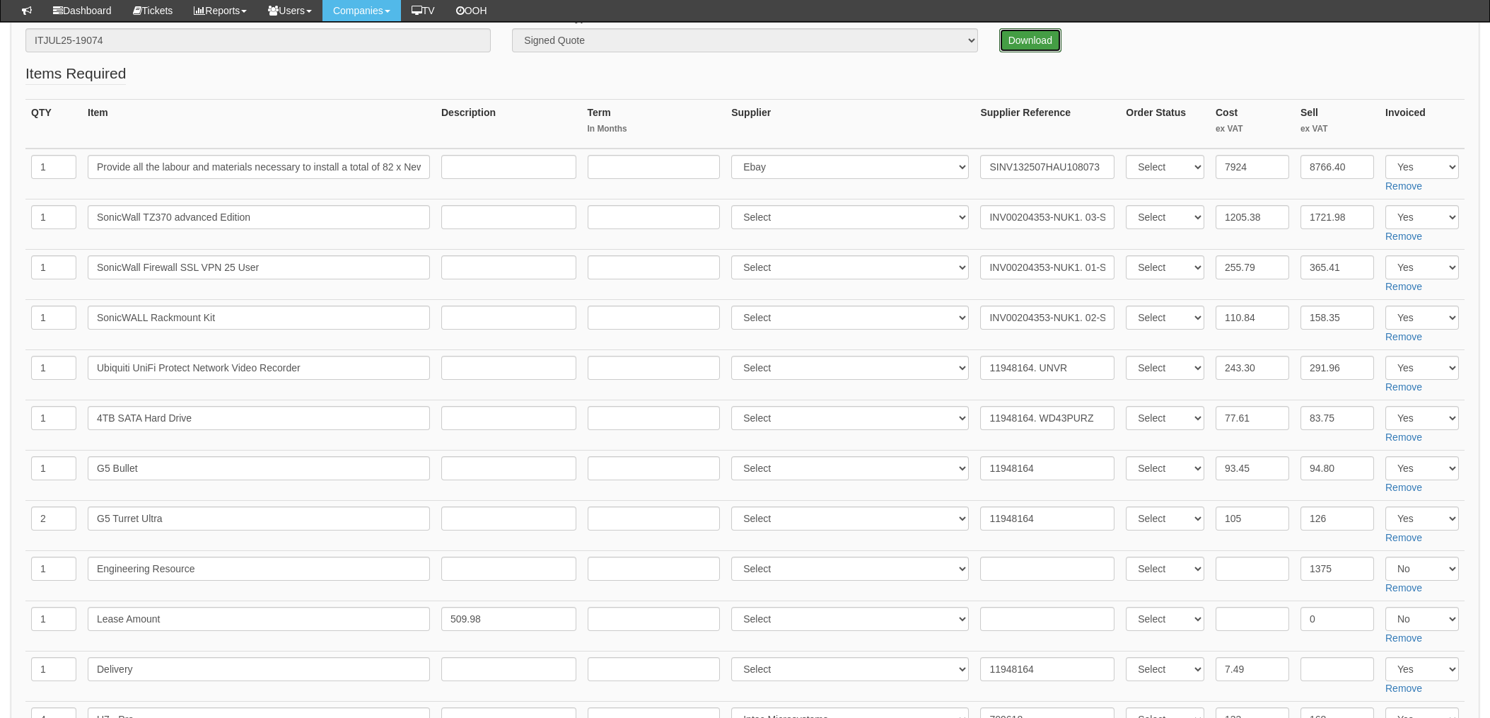
scroll to position [282, 0]
